Goal: Answer question/provide support

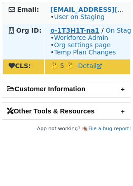
click at [78, 31] on strong "o-1T3H1T-na1" at bounding box center [74, 30] width 49 height 7
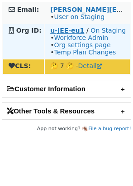
click at [70, 31] on strong "u-JEE-eu1" at bounding box center [67, 30] width 34 height 7
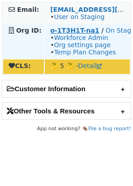
click at [84, 33] on strong "o-1T3H1T-na1" at bounding box center [74, 30] width 49 height 7
